Goal: Navigation & Orientation: Find specific page/section

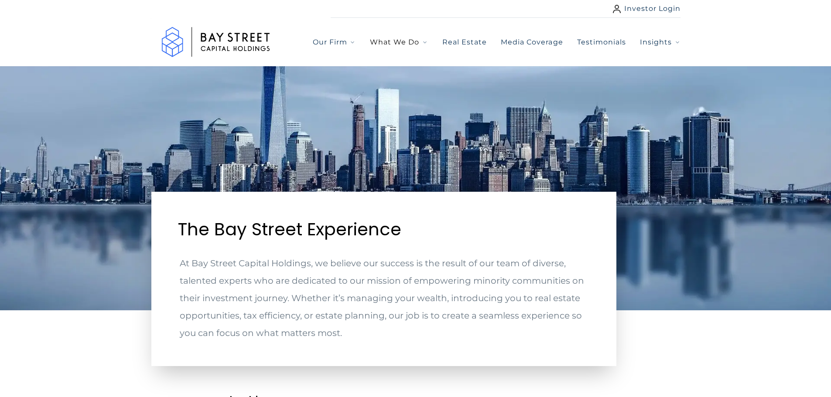
click at [425, 42] on icon "button" at bounding box center [424, 42] width 3 height 2
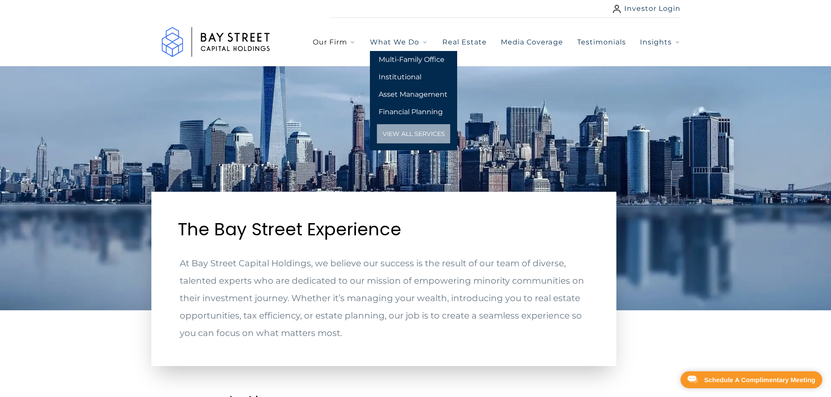
click at [352, 40] on icon "button" at bounding box center [352, 42] width 7 height 7
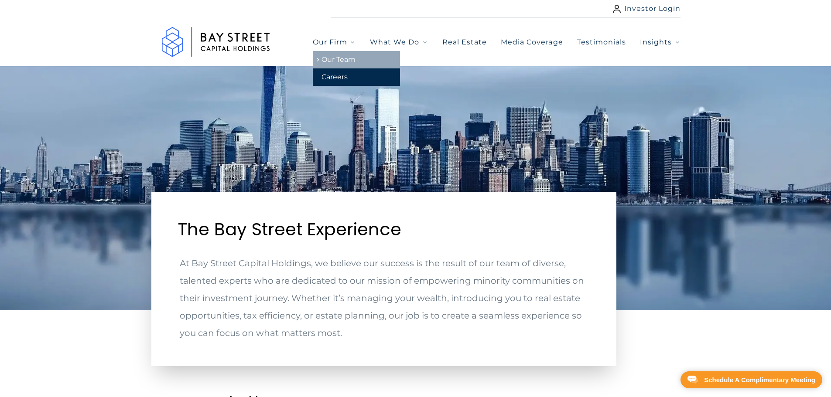
click at [344, 59] on link "Our Team" at bounding box center [356, 59] width 87 height 17
click at [457, 39] on link "Real Estate" at bounding box center [464, 42] width 44 height 10
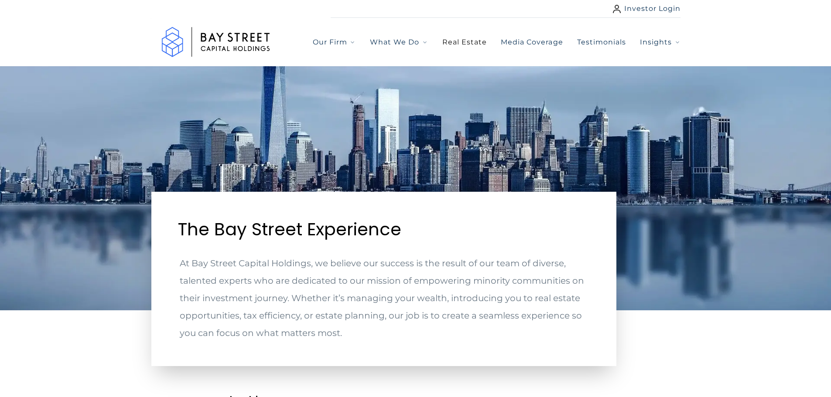
drag, startPoint x: 468, startPoint y: 41, endPoint x: 465, endPoint y: 47, distance: 6.5
click at [468, 41] on link "Real Estate" at bounding box center [464, 42] width 44 height 10
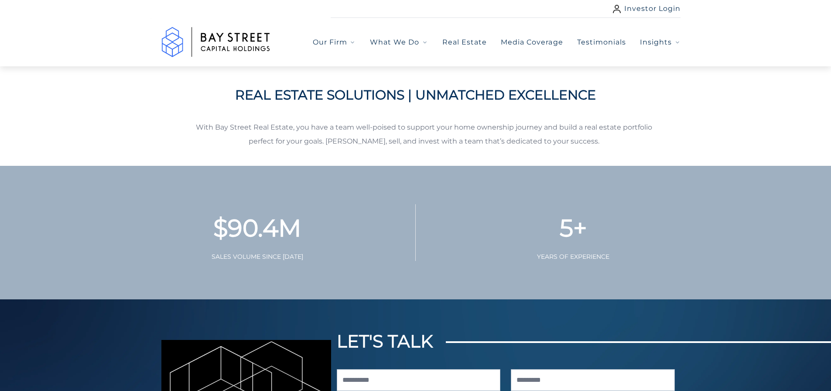
scroll to position [436, 0]
